Goal: Check status: Check status

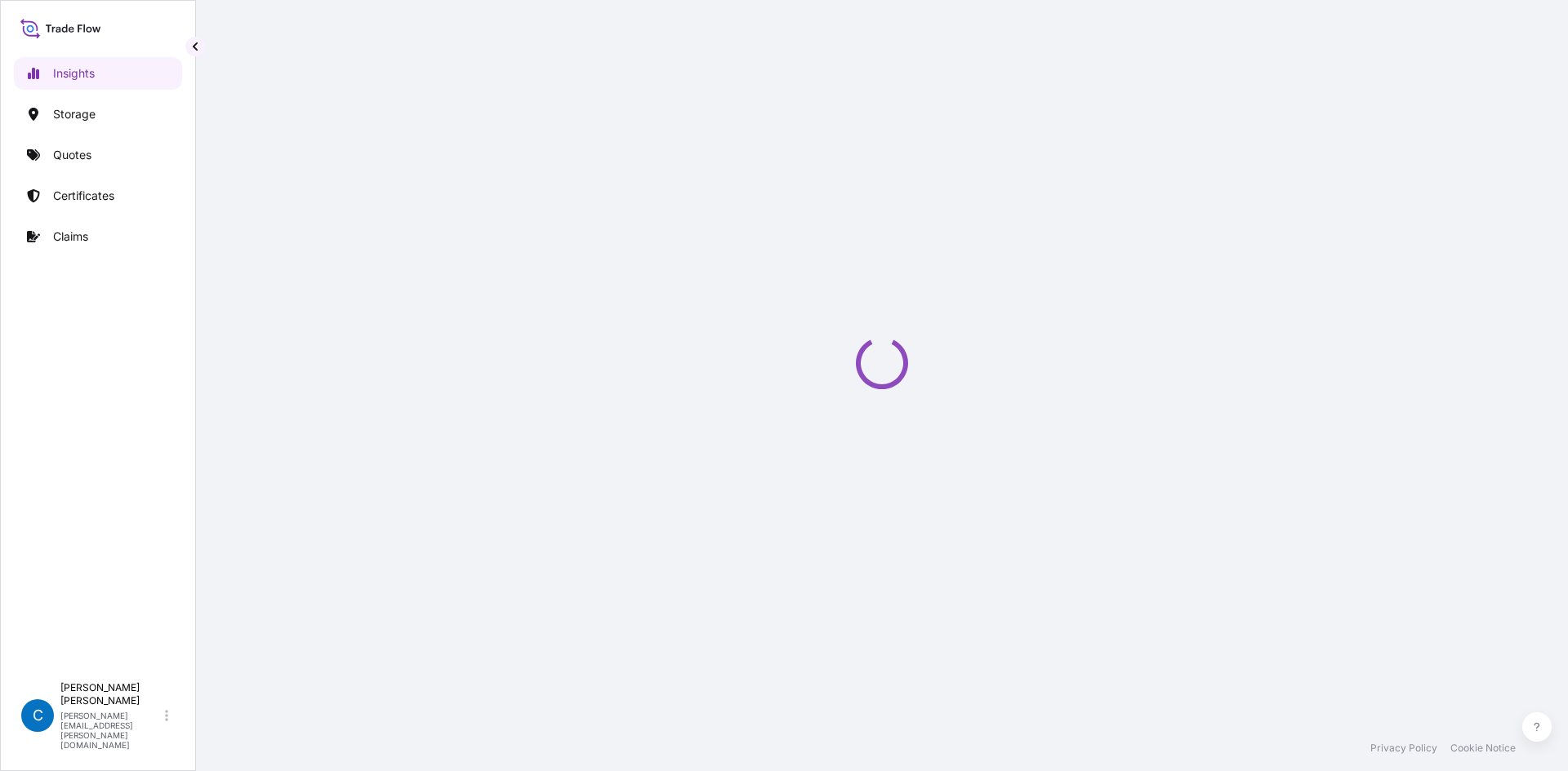
select select "2025"
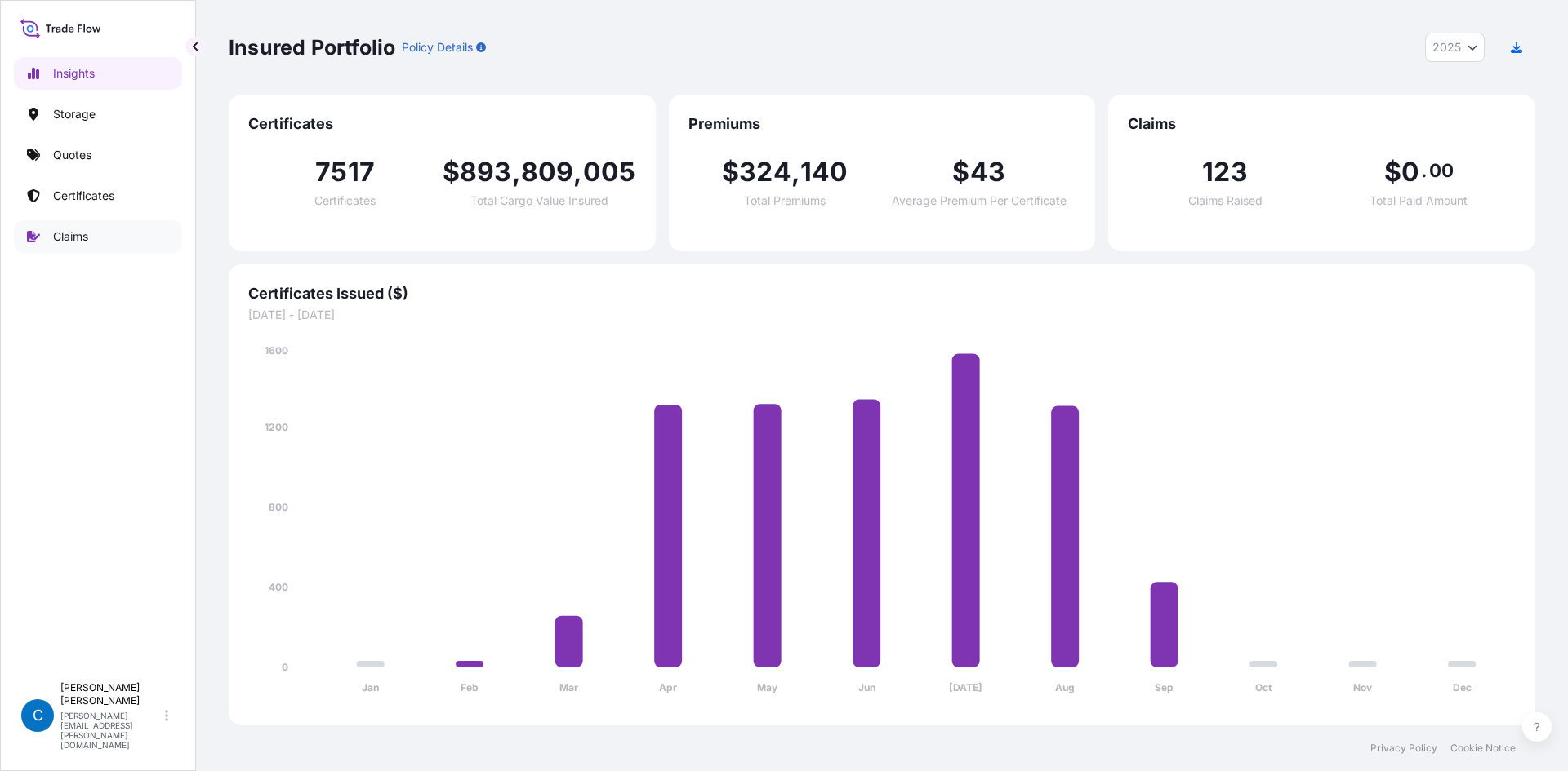
click at [76, 228] on link "Claims" at bounding box center [98, 237] width 168 height 33
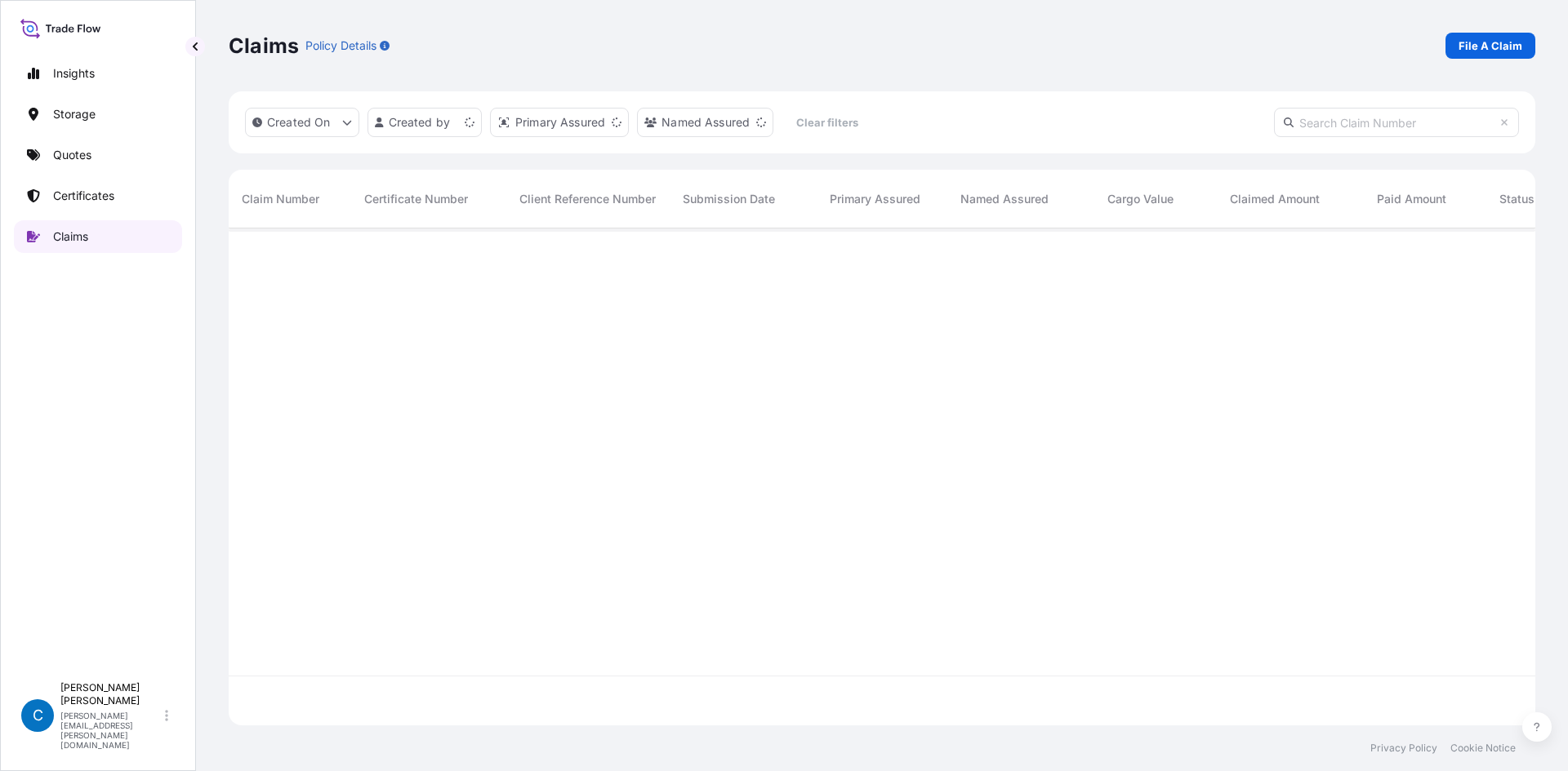
scroll to position [494, 1294]
paste input "CL31601-1"
type input "CL31601-1"
click at [278, 245] on div "CL31601-1" at bounding box center [290, 256] width 122 height 55
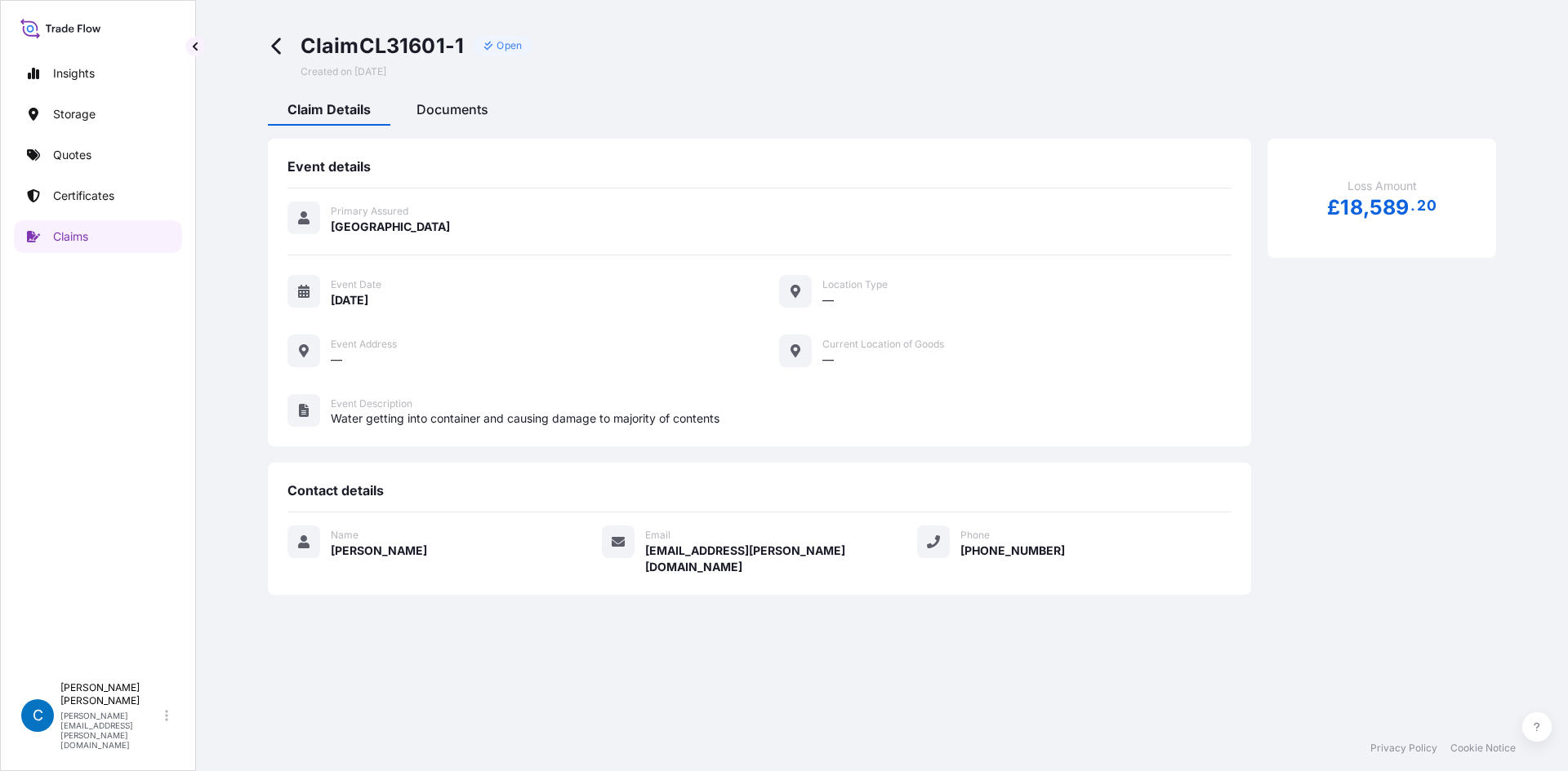
click at [454, 110] on span "Documents" at bounding box center [452, 109] width 72 height 16
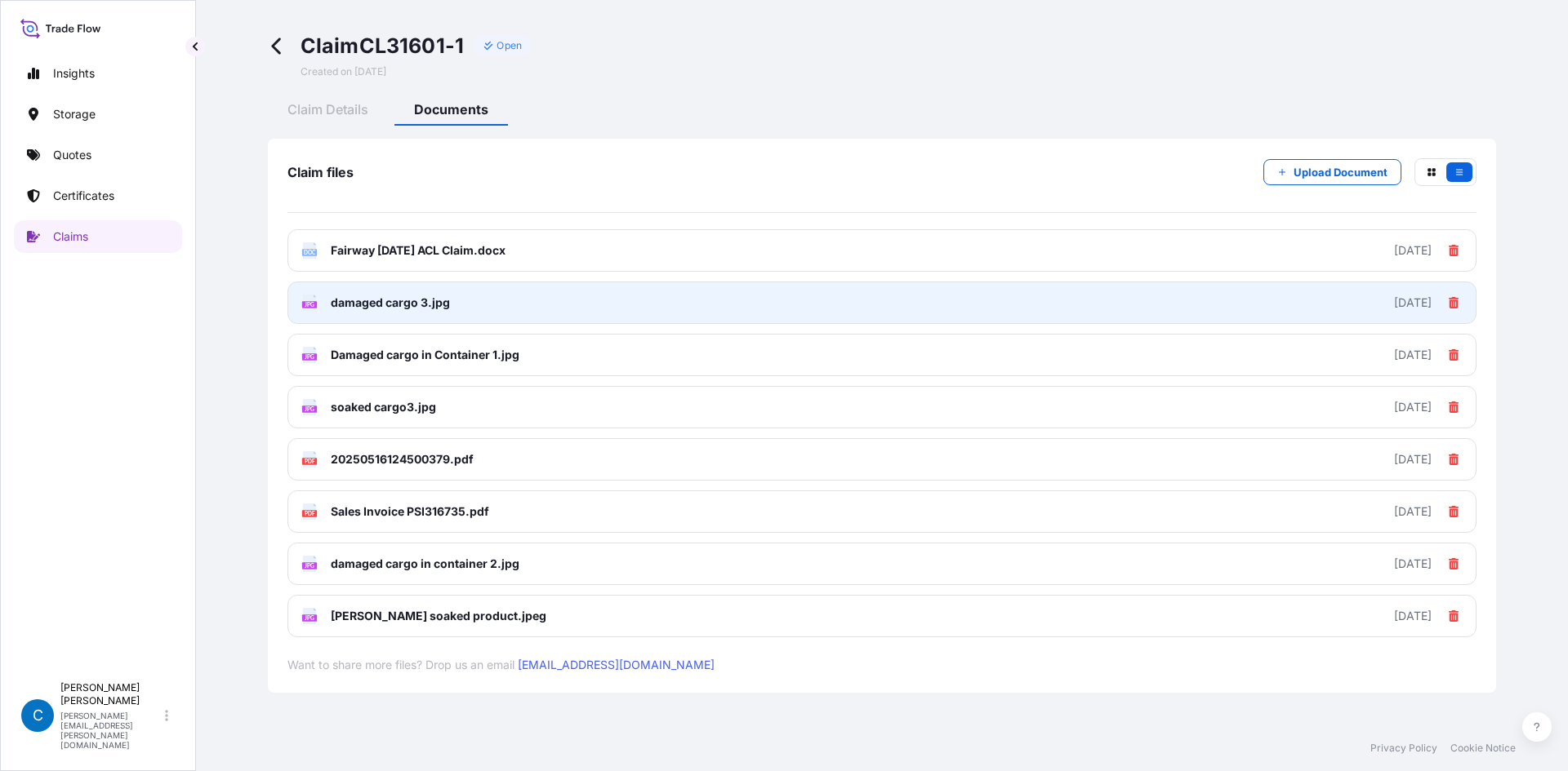
click at [446, 304] on span "damaged cargo 3.jpg" at bounding box center [391, 302] width 120 height 16
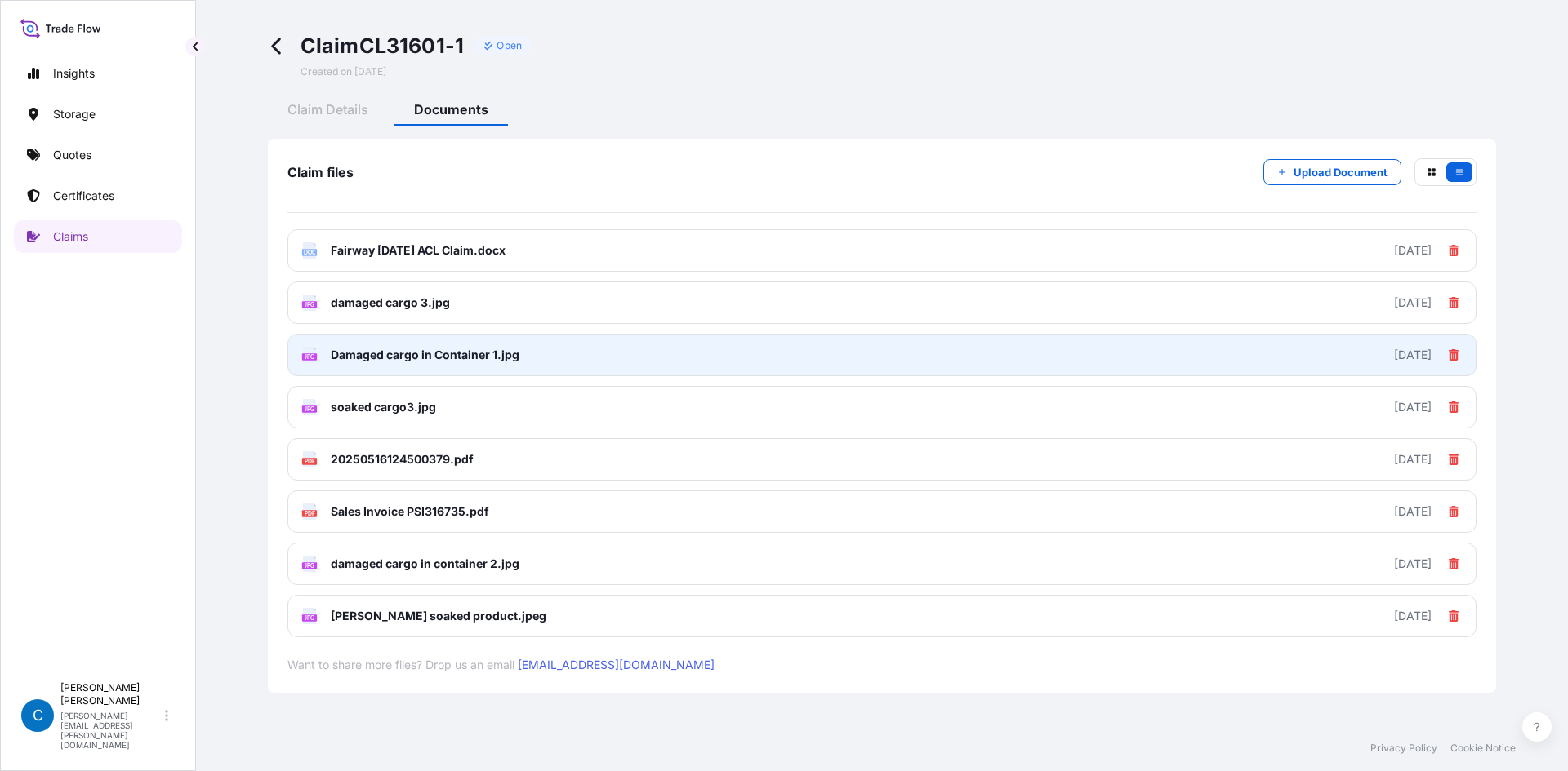
click at [397, 355] on span "Damaged cargo in Container 1.jpg" at bounding box center [425, 354] width 189 height 16
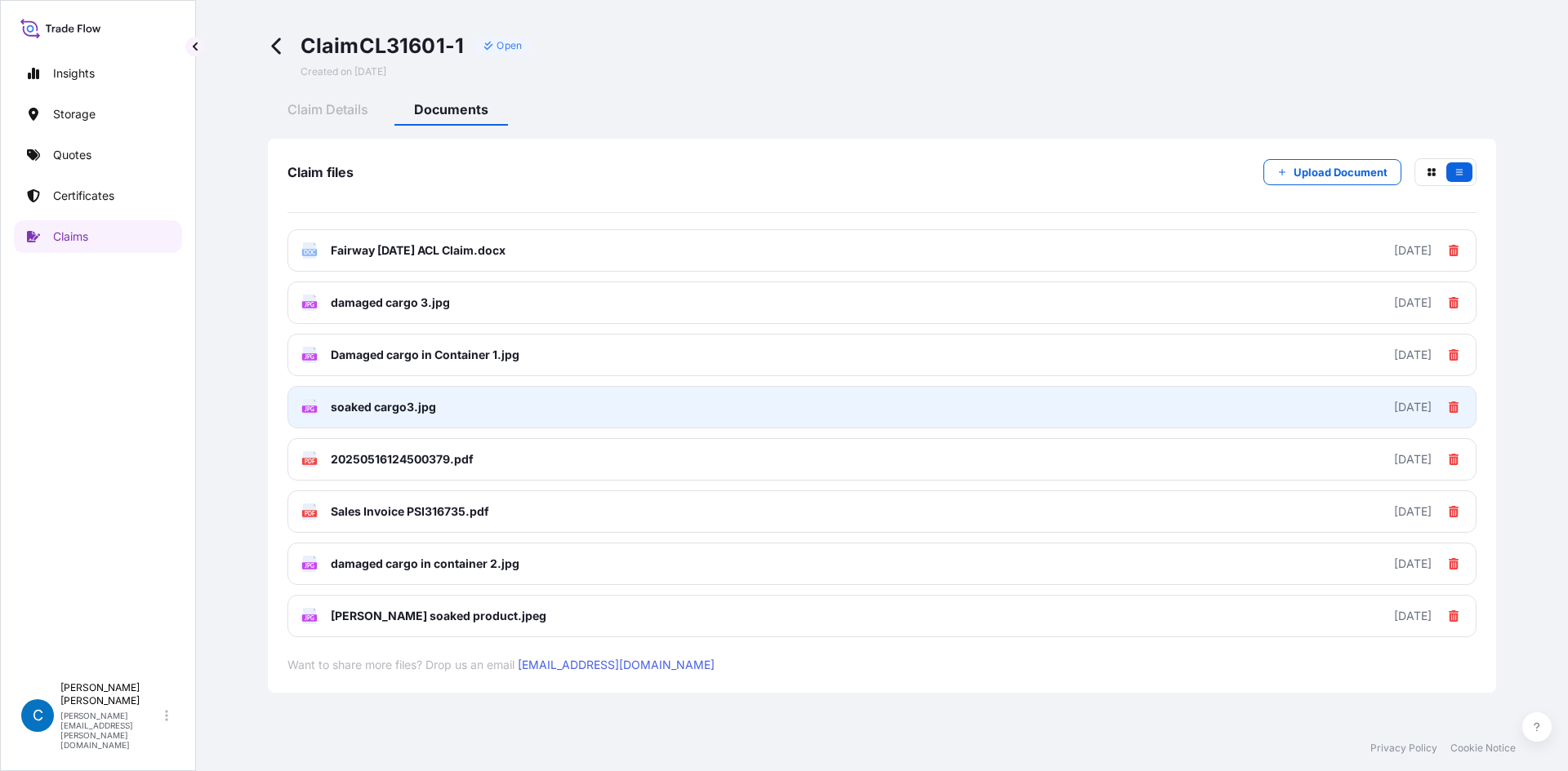
click at [375, 407] on span "soaked cargo3.jpg" at bounding box center [383, 407] width 105 height 16
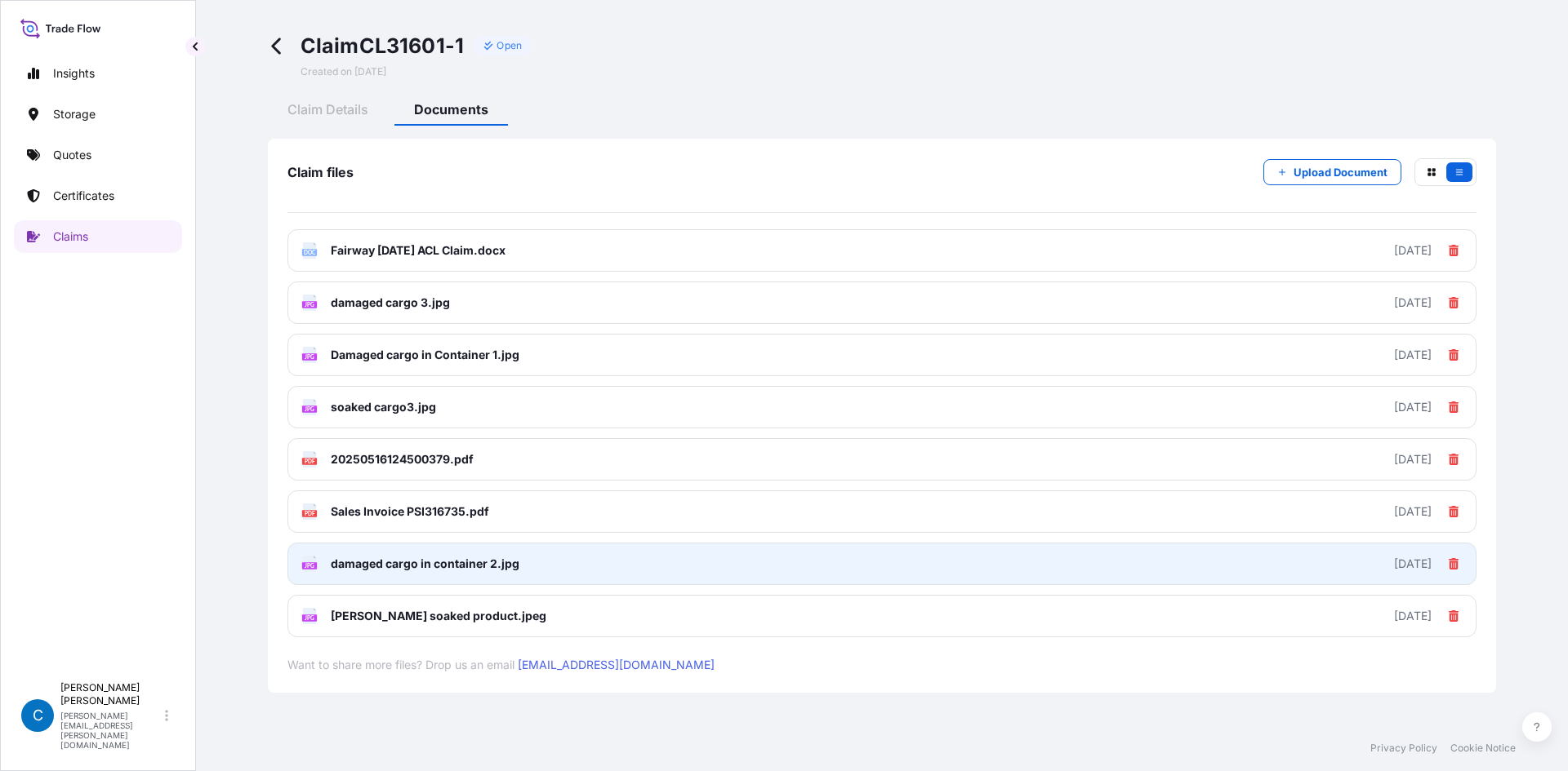
click at [422, 559] on span "damaged cargo in container 2.jpg" at bounding box center [425, 563] width 189 height 16
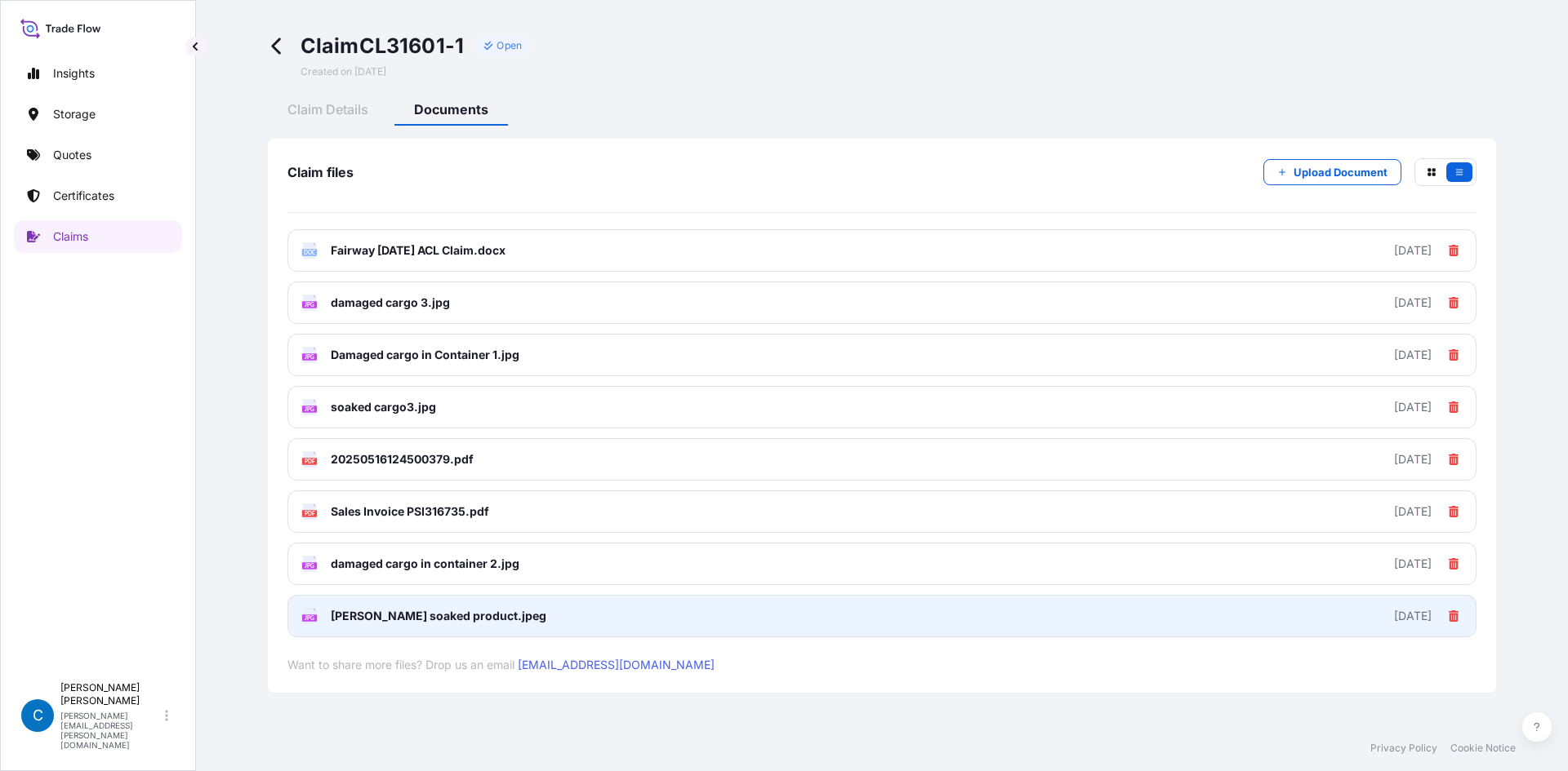
click at [353, 620] on span "[PERSON_NAME] soaked product.jpeg" at bounding box center [439, 615] width 216 height 16
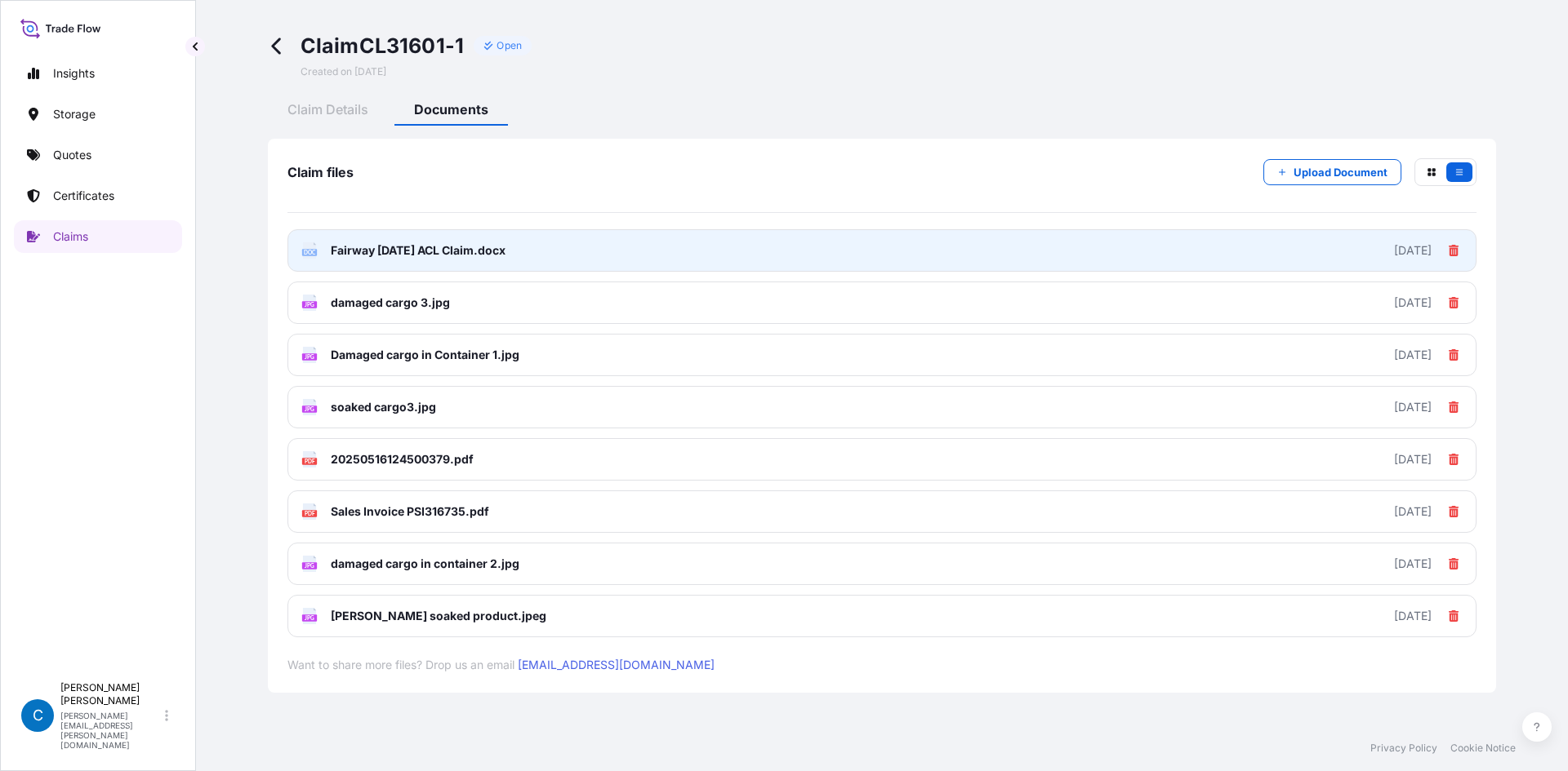
click at [393, 248] on span "Fairway [DATE] ACL Claim.docx" at bounding box center [419, 250] width 175 height 16
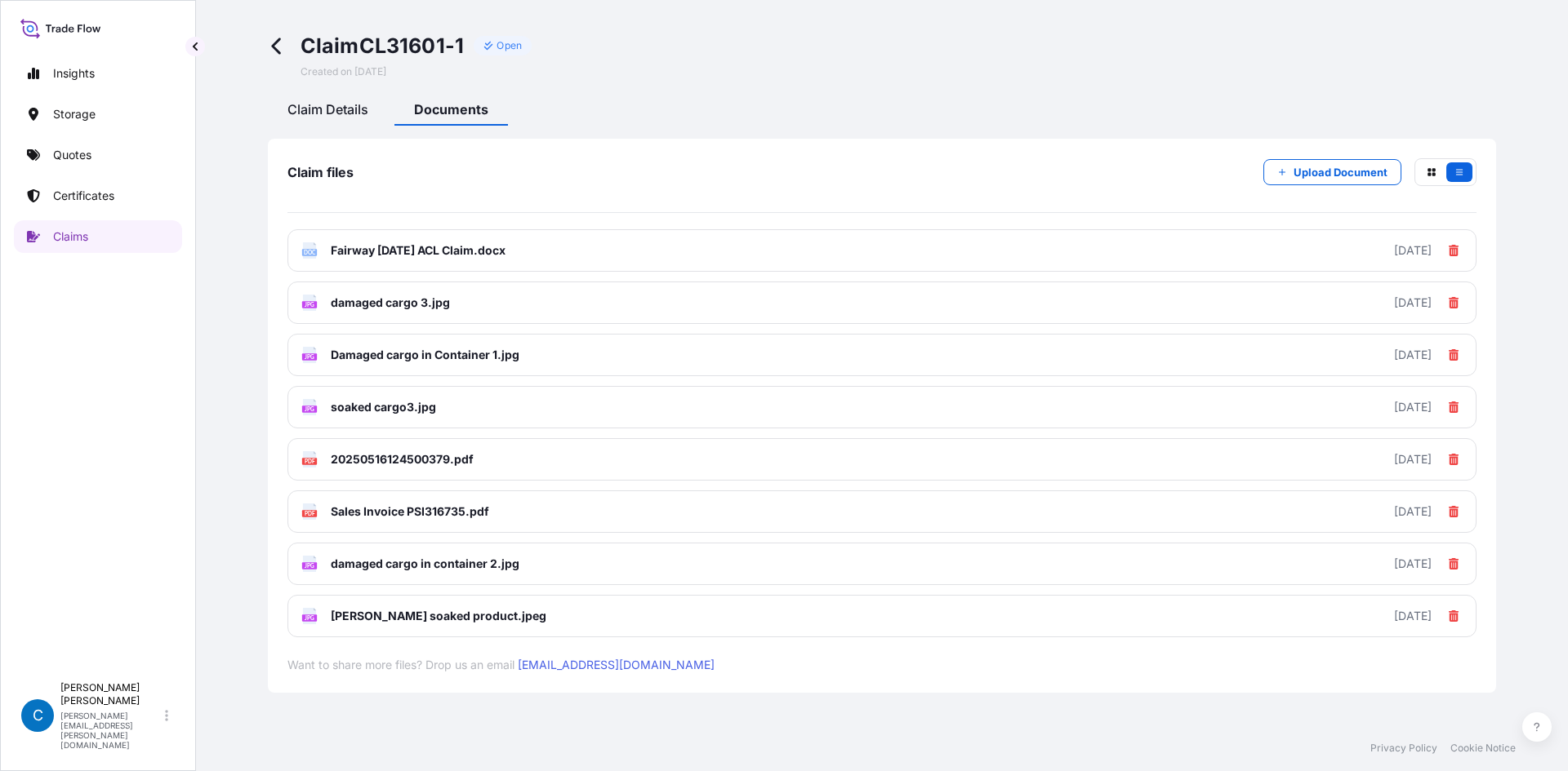
click at [377, 110] on div "Claim Details" at bounding box center [328, 111] width 120 height 28
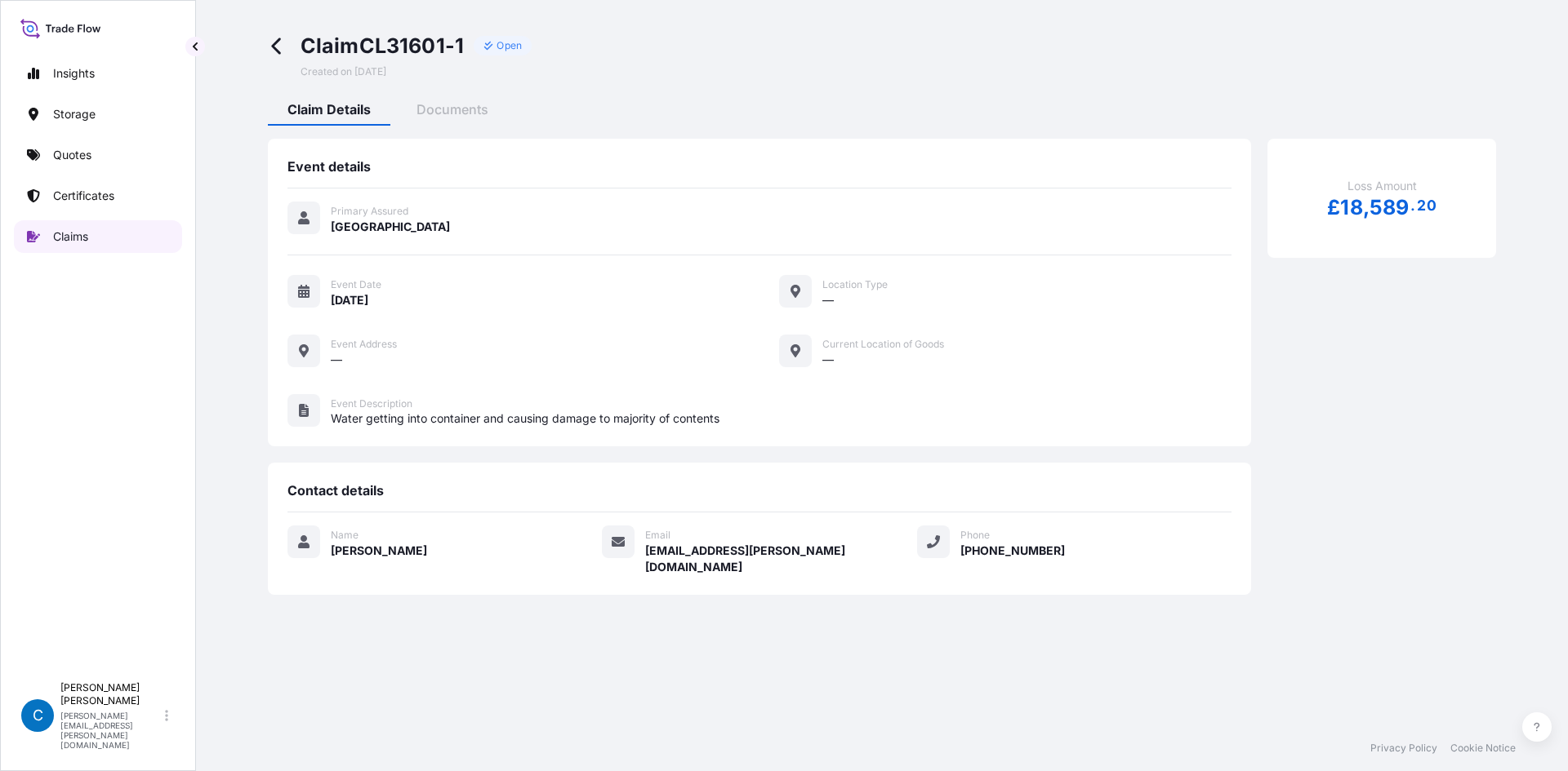
click at [120, 229] on link "Claims" at bounding box center [98, 237] width 168 height 33
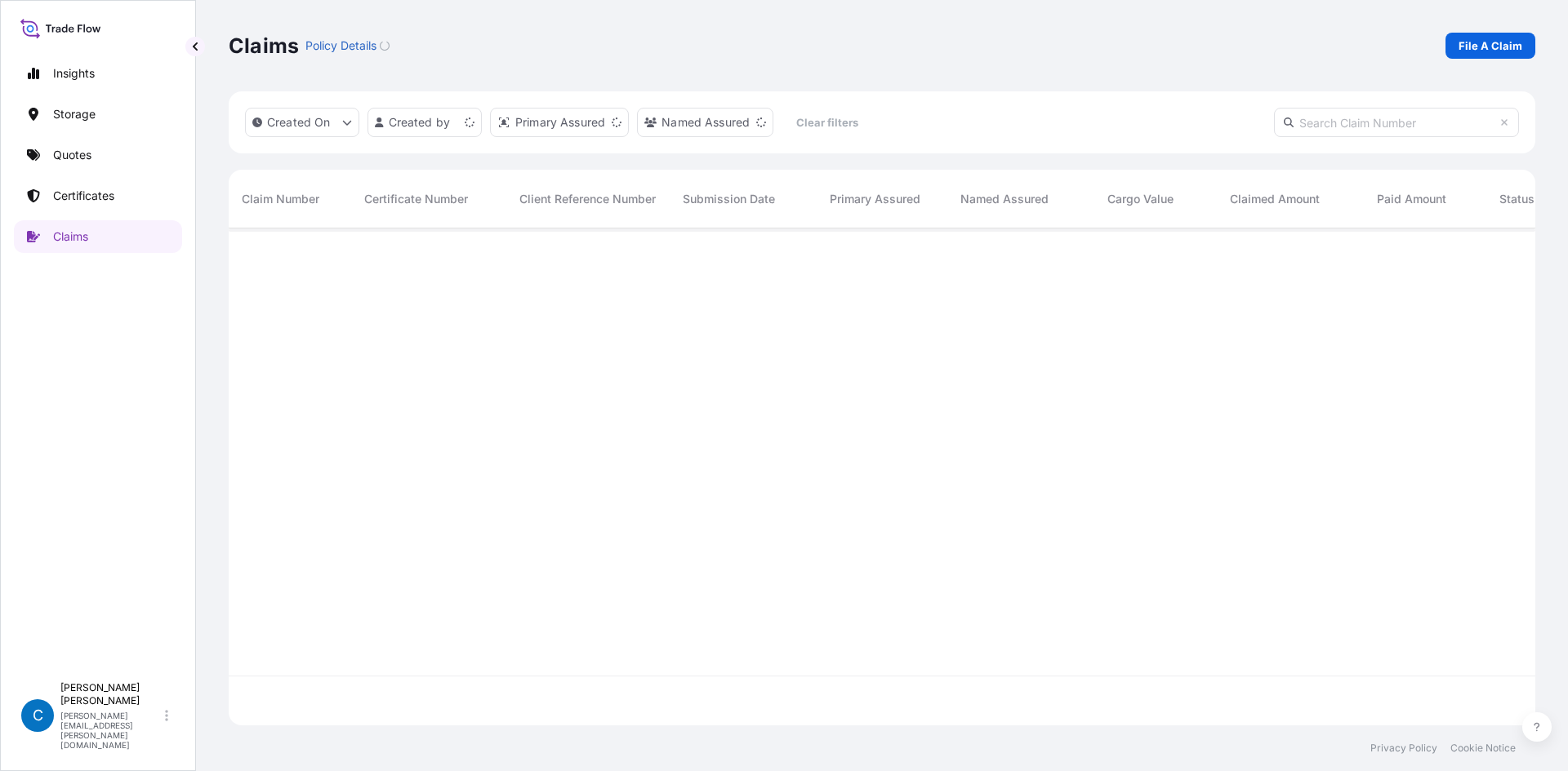
scroll to position [494, 1294]
paste input "CL31624-5"
type input "CL31624-5"
click at [277, 251] on span "CL31624-5" at bounding box center [272, 255] width 61 height 16
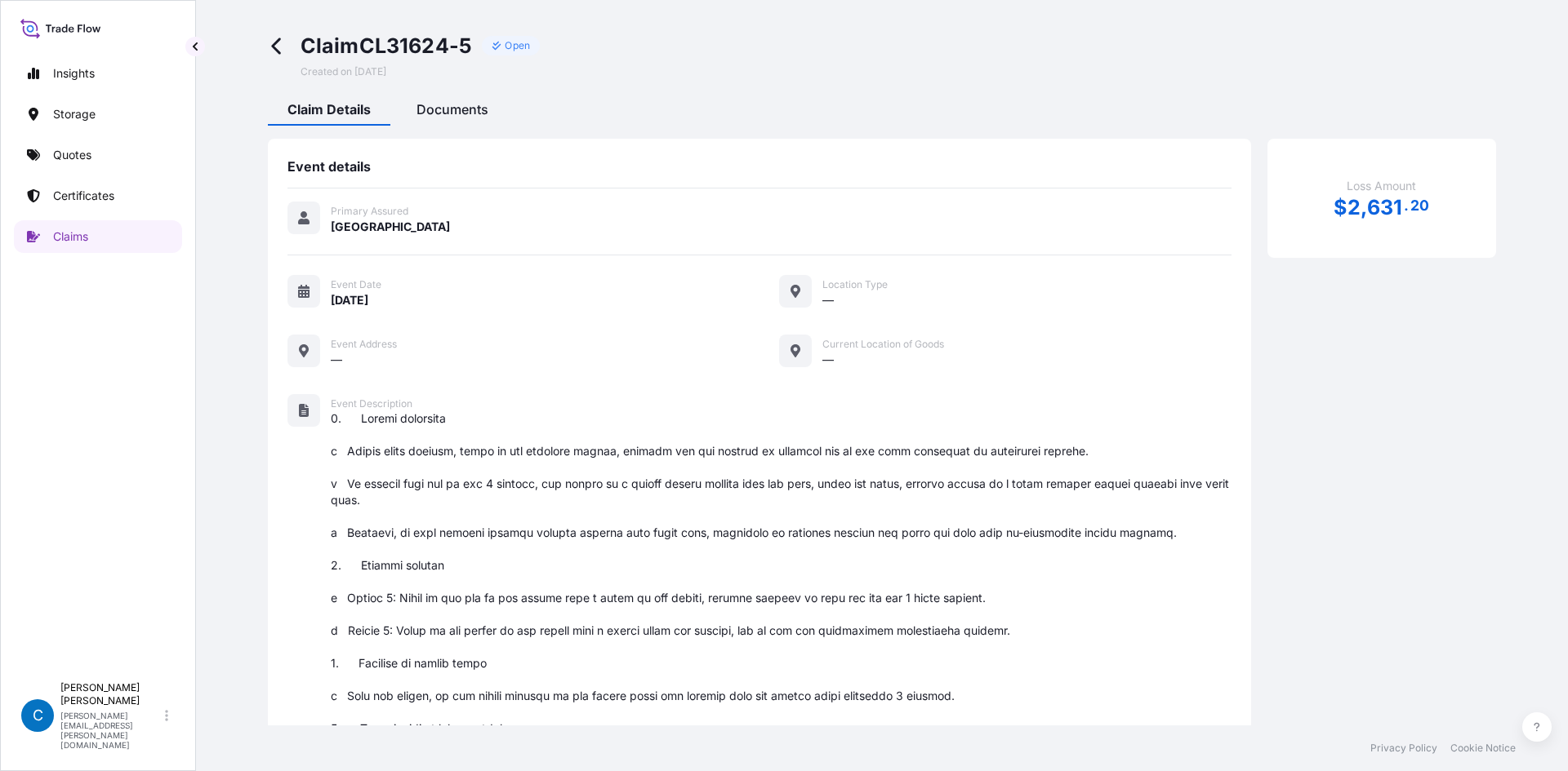
click at [465, 109] on span "Documents" at bounding box center [452, 109] width 72 height 16
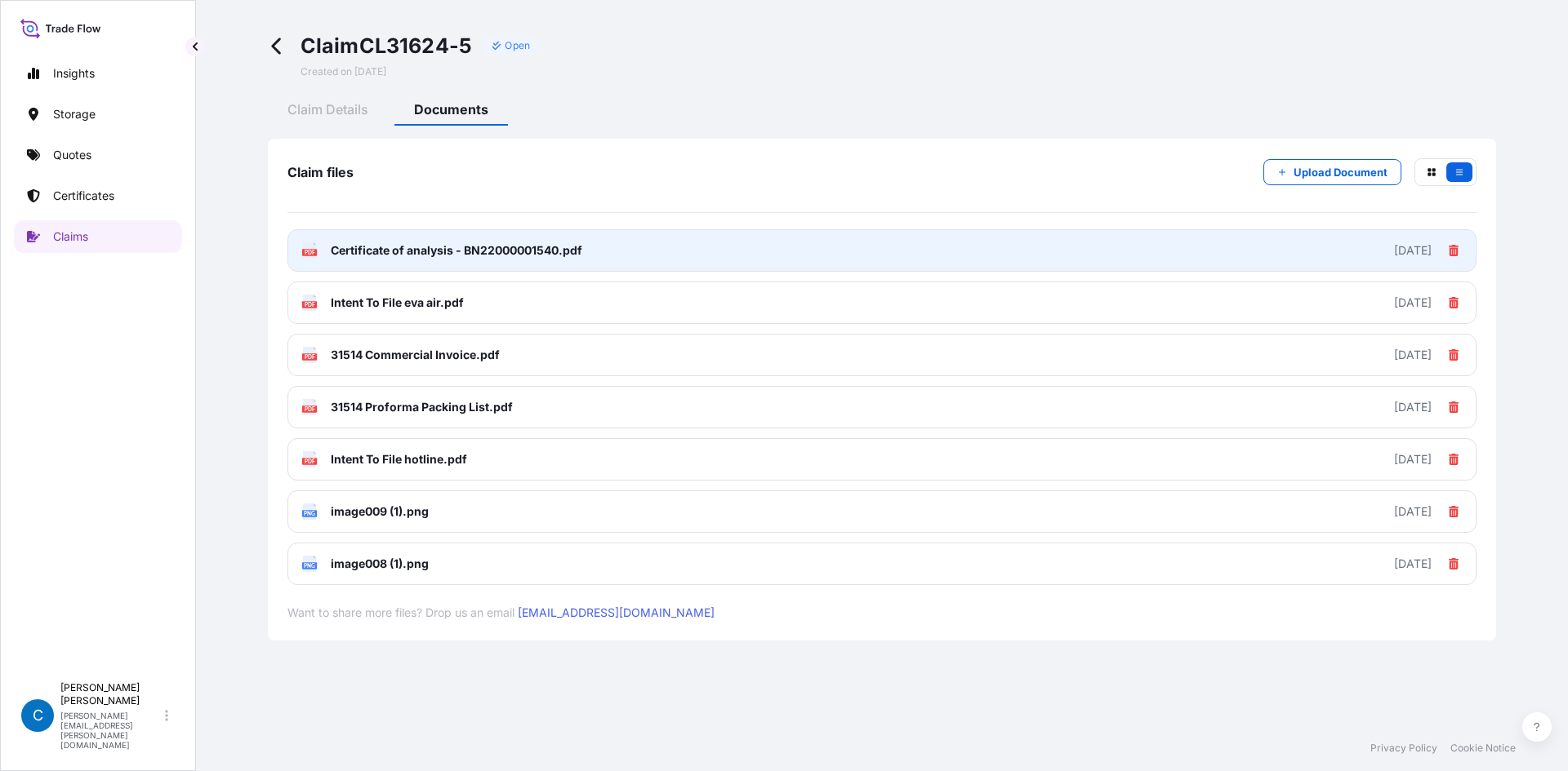
click at [606, 240] on link "PDF Certificate of analysis - BN22000001540.pdf [DATE]" at bounding box center [882, 250] width 1189 height 42
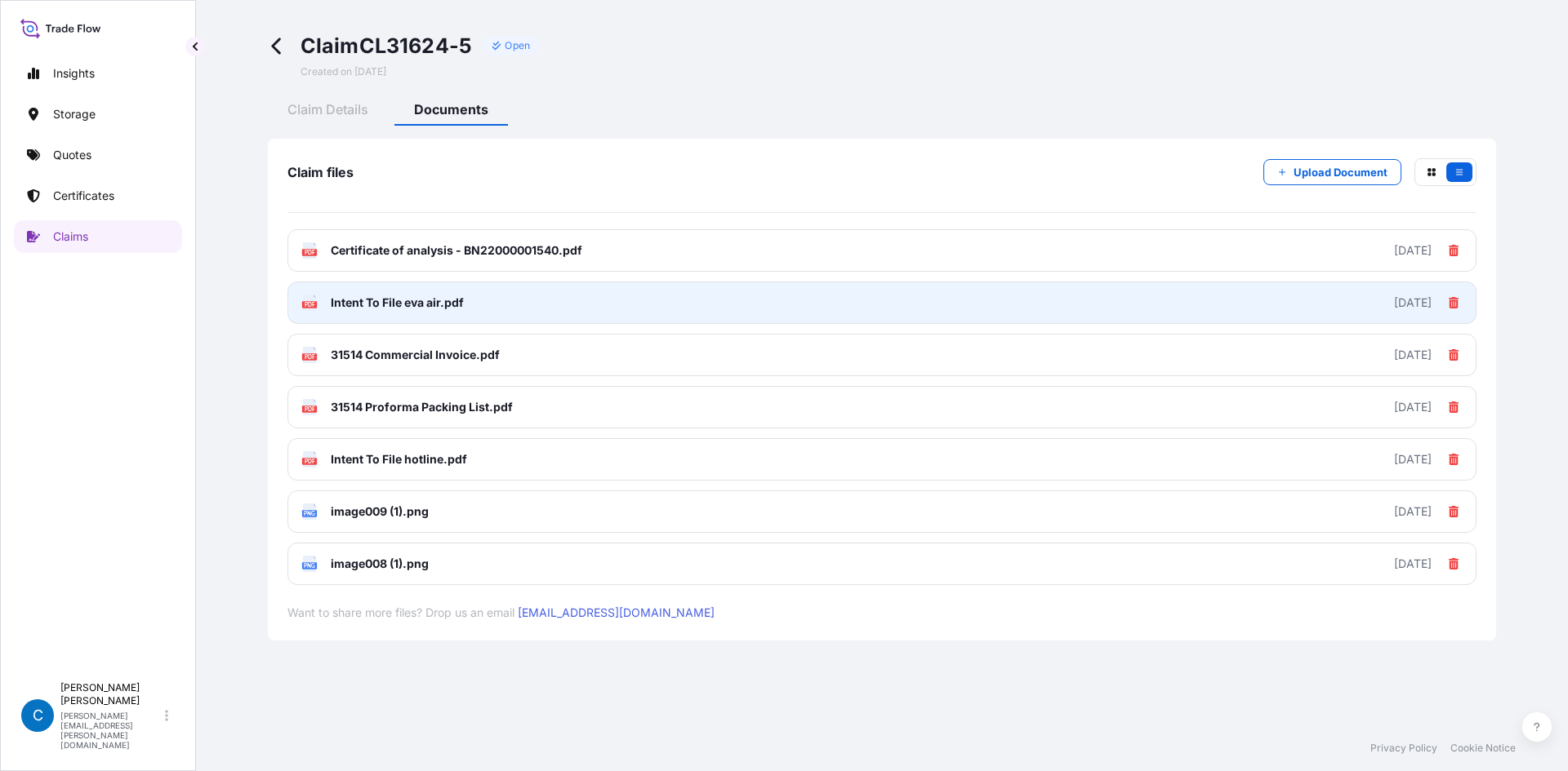
click at [404, 299] on span "Intent To File eva air.pdf" at bounding box center [397, 302] width 133 height 16
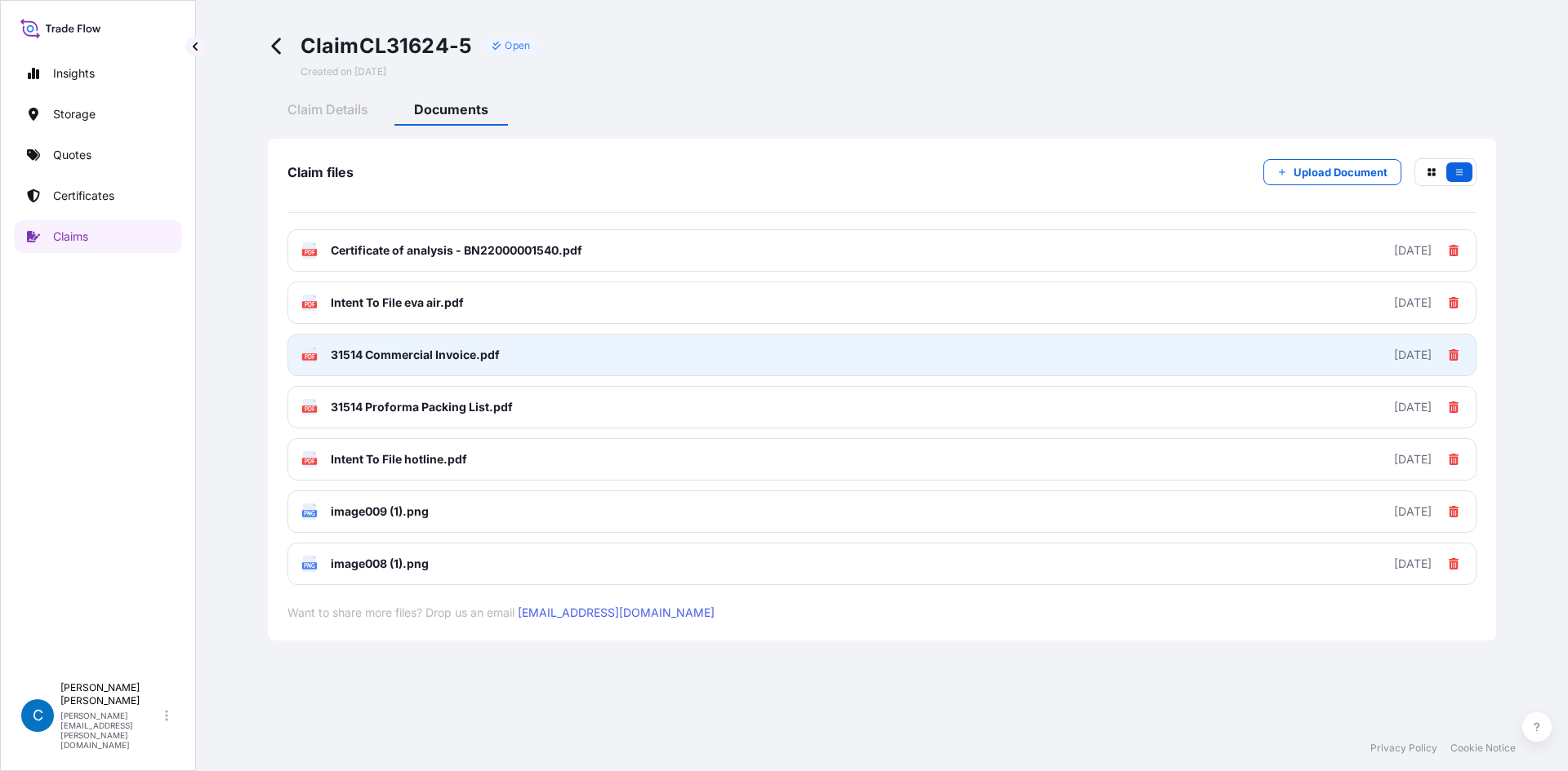
click at [443, 365] on link "PDF 31514 Commercial Invoice.pdf [DATE]" at bounding box center [882, 355] width 1189 height 42
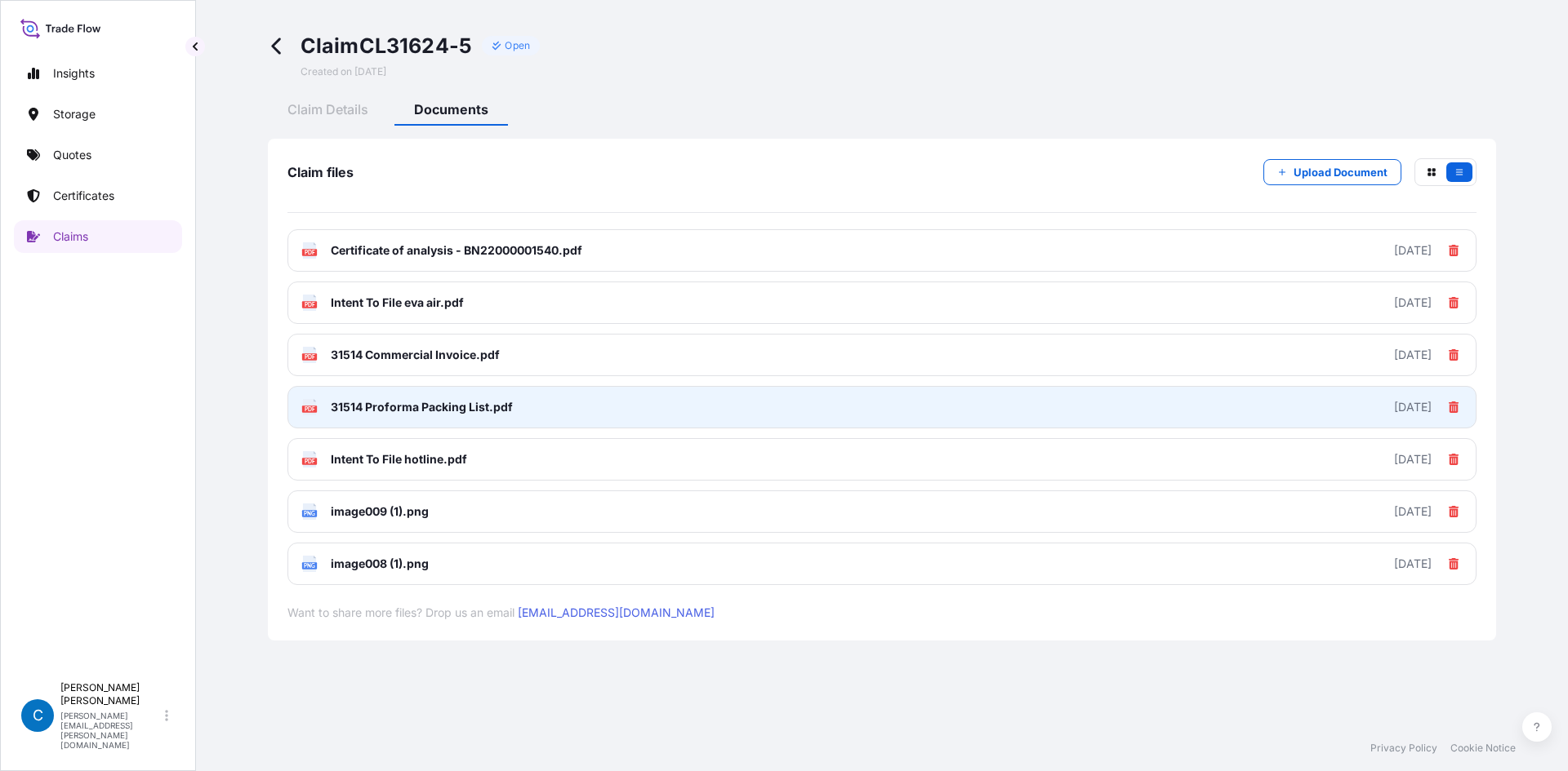
click at [379, 413] on span "31514 Proforma Packing List.pdf" at bounding box center [422, 407] width 182 height 16
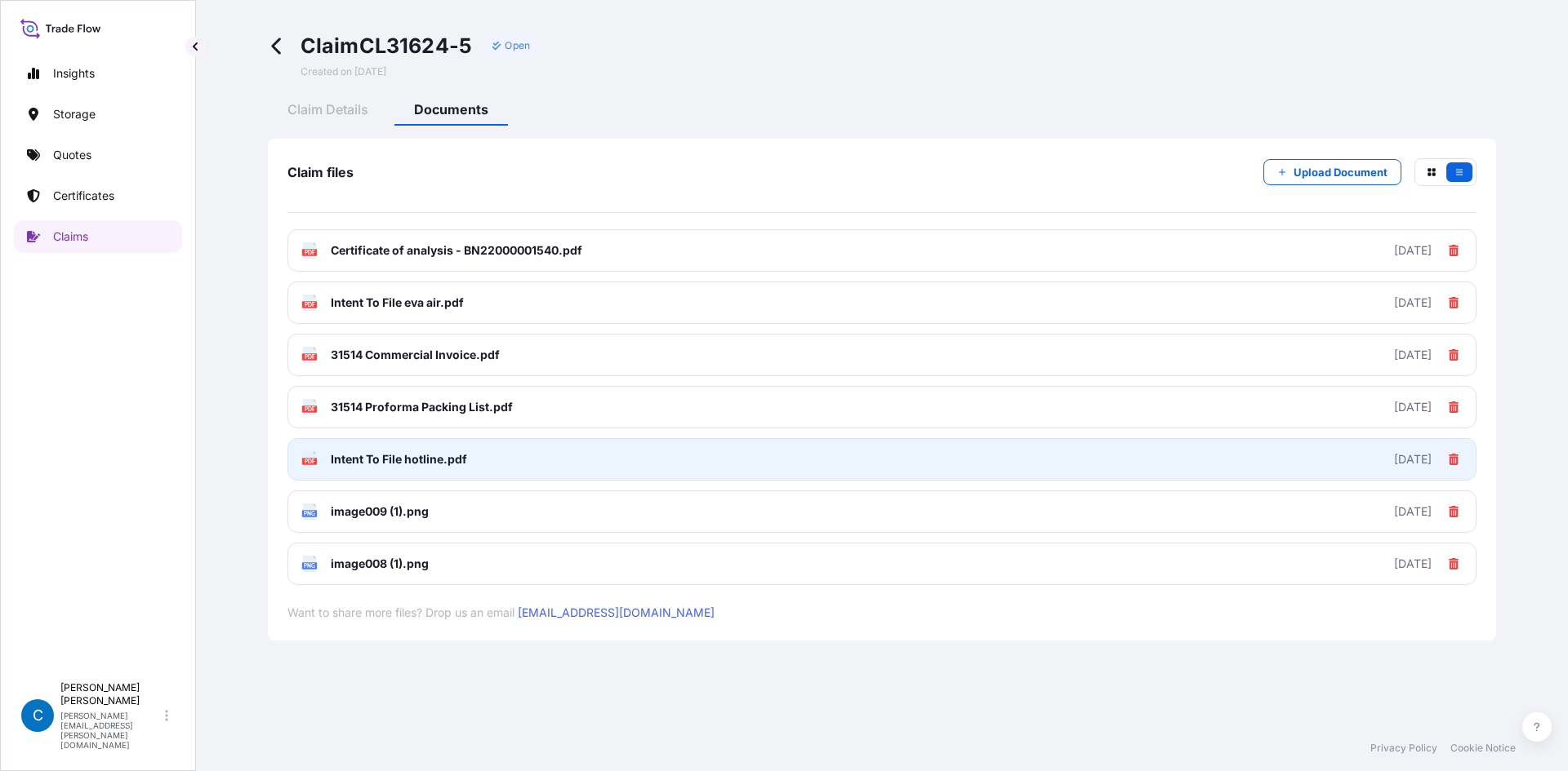
click at [383, 471] on link "PDF Intent To File hotline.pdf [DATE]" at bounding box center [882, 460] width 1189 height 42
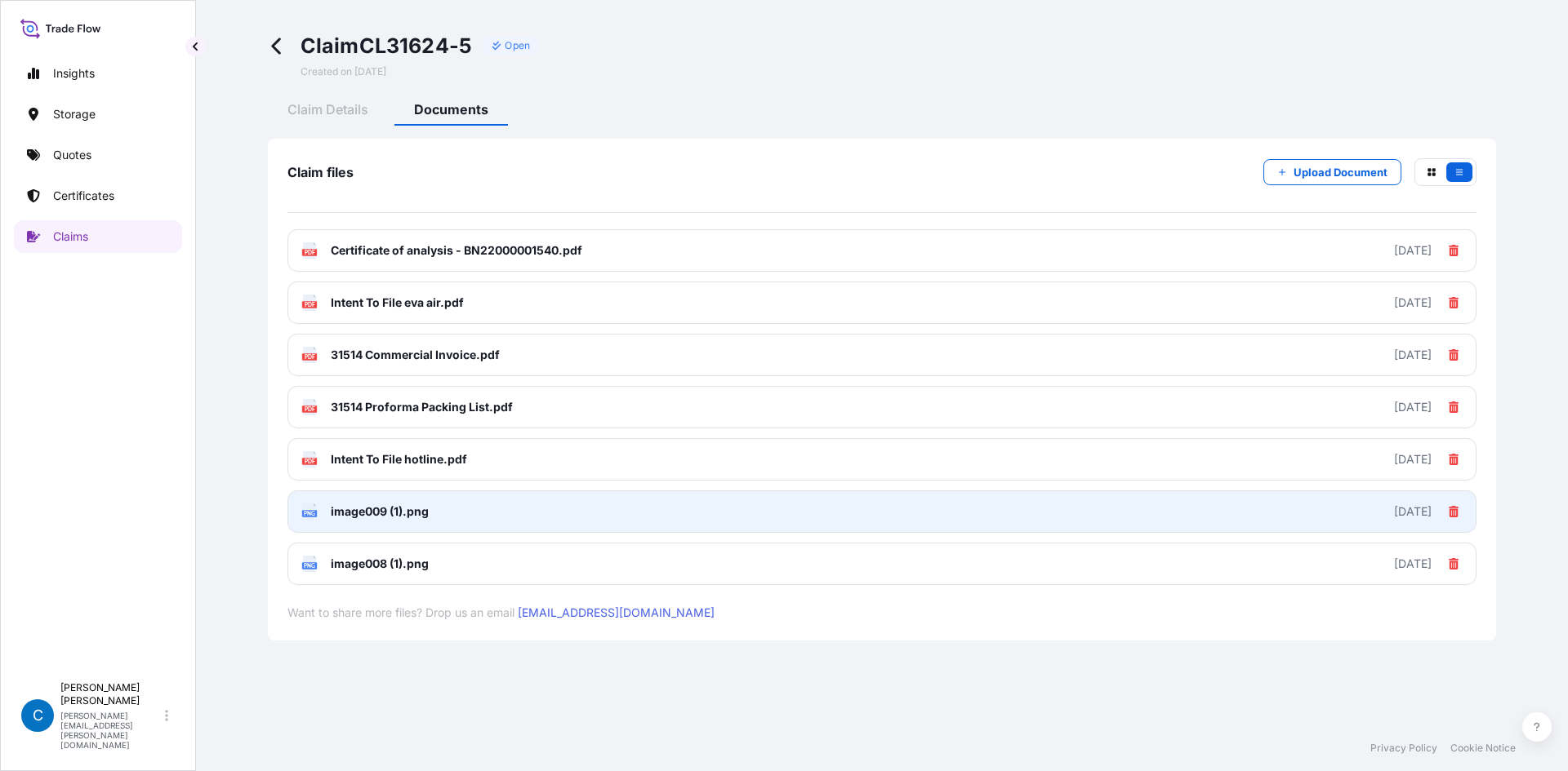
click at [434, 515] on link "PNG image009 (1).png [DATE]" at bounding box center [882, 512] width 1189 height 42
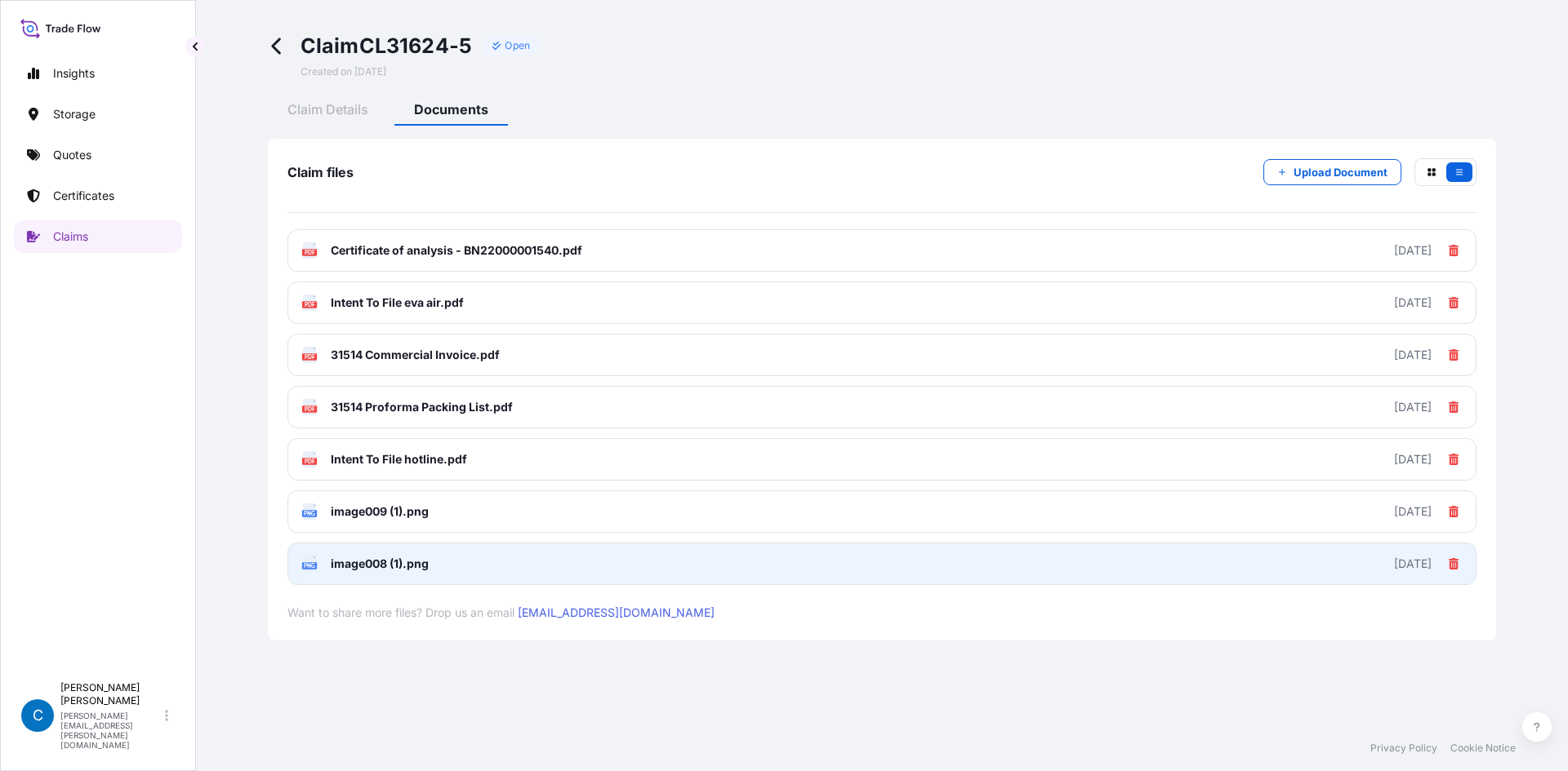
click at [399, 560] on span "image008 (1).png" at bounding box center [380, 563] width 98 height 16
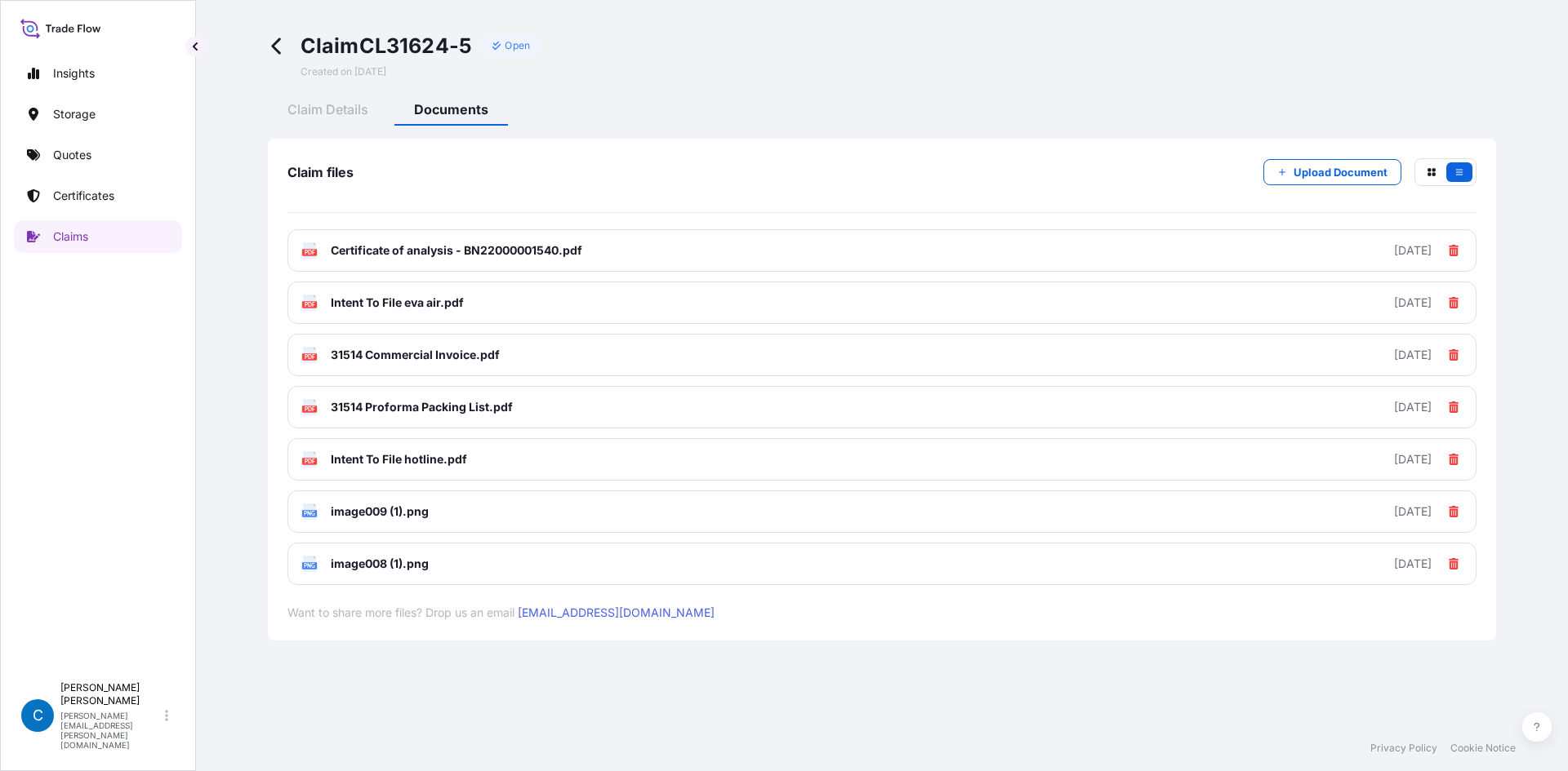
click at [301, 45] on span "Claim CL31624-5" at bounding box center [387, 45] width 173 height 26
click at [277, 47] on icon at bounding box center [277, 46] width 19 height 19
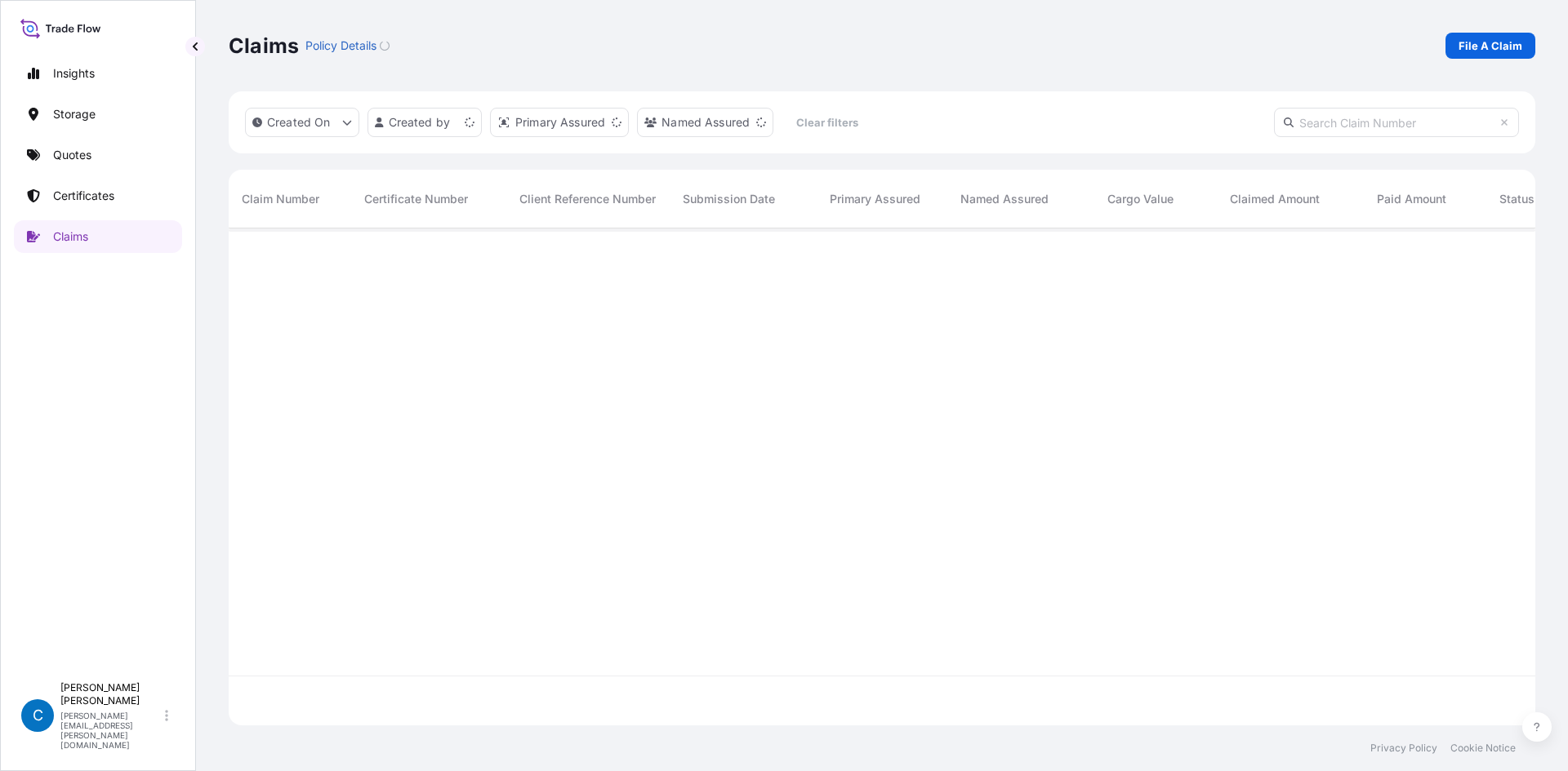
scroll to position [494, 1294]
paste input "CL31624-5"
type input "CL31624-5"
click at [280, 274] on div "CL31624-5" at bounding box center [290, 256] width 122 height 55
